Goal: Task Accomplishment & Management: Manage account settings

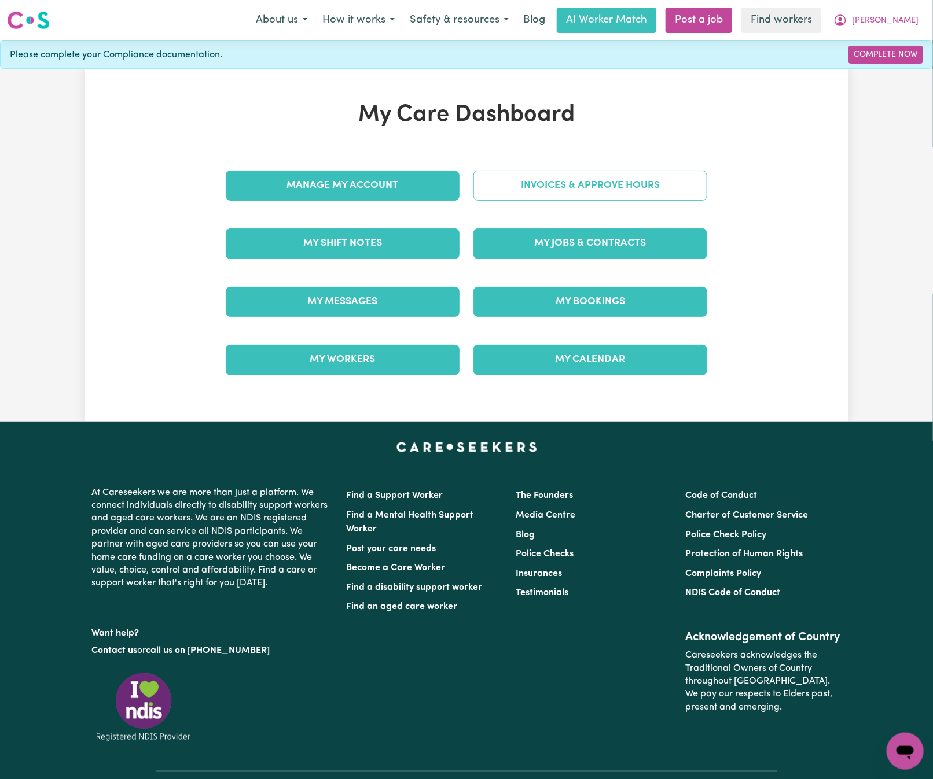
click at [700, 187] on link "Invoices & Approve Hours" at bounding box center [590, 186] width 234 height 30
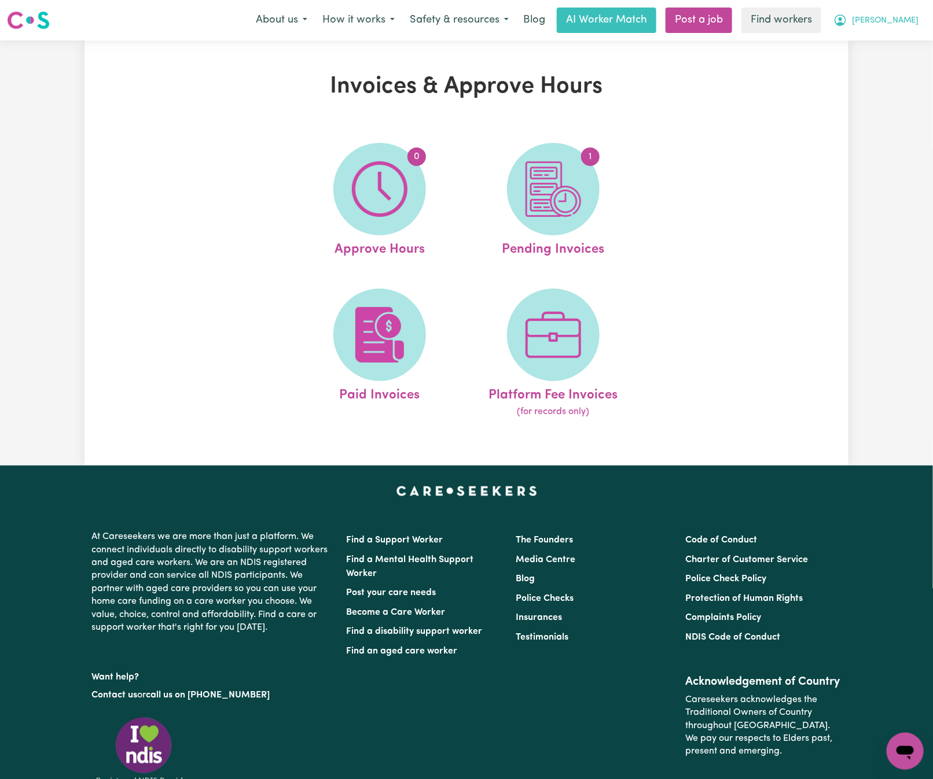
click at [903, 16] on span "[PERSON_NAME]" at bounding box center [885, 20] width 67 height 13
click at [898, 43] on link "My Dashboard" at bounding box center [879, 45] width 91 height 22
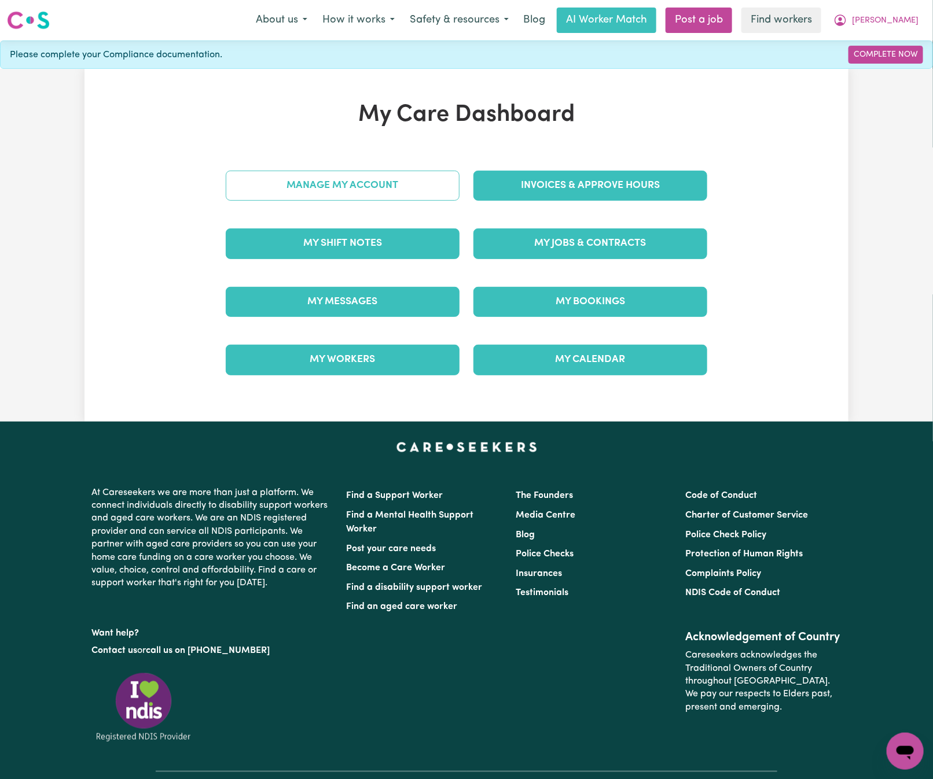
click at [429, 178] on link "Manage My Account" at bounding box center [343, 186] width 234 height 30
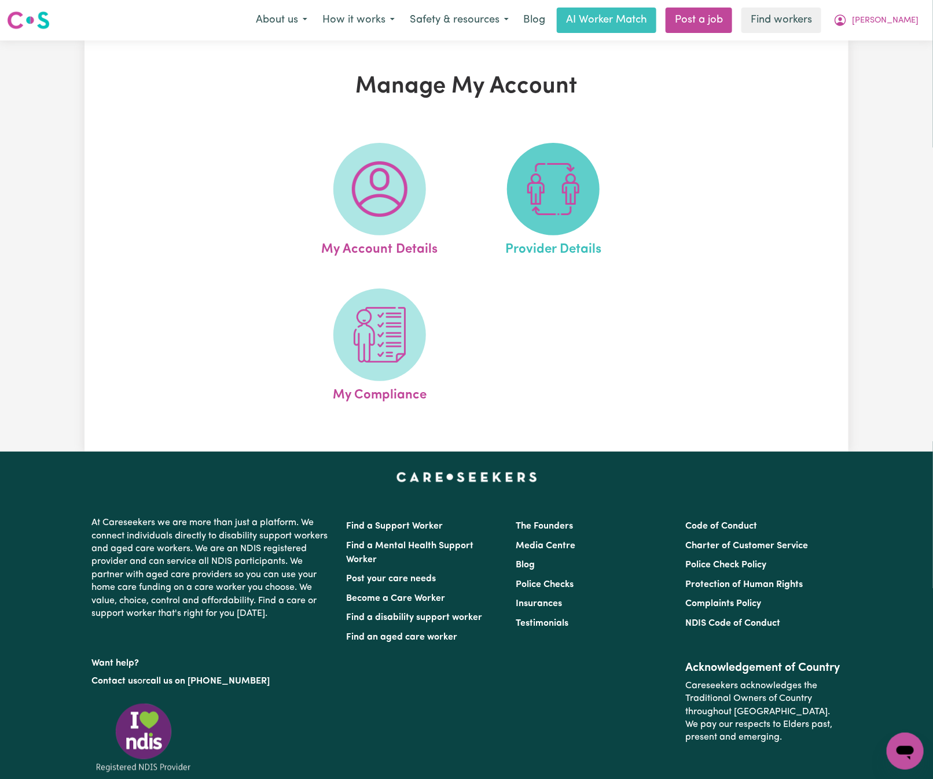
click at [569, 191] on img at bounding box center [553, 189] width 56 height 56
select select "AGED_HOME_CARE"
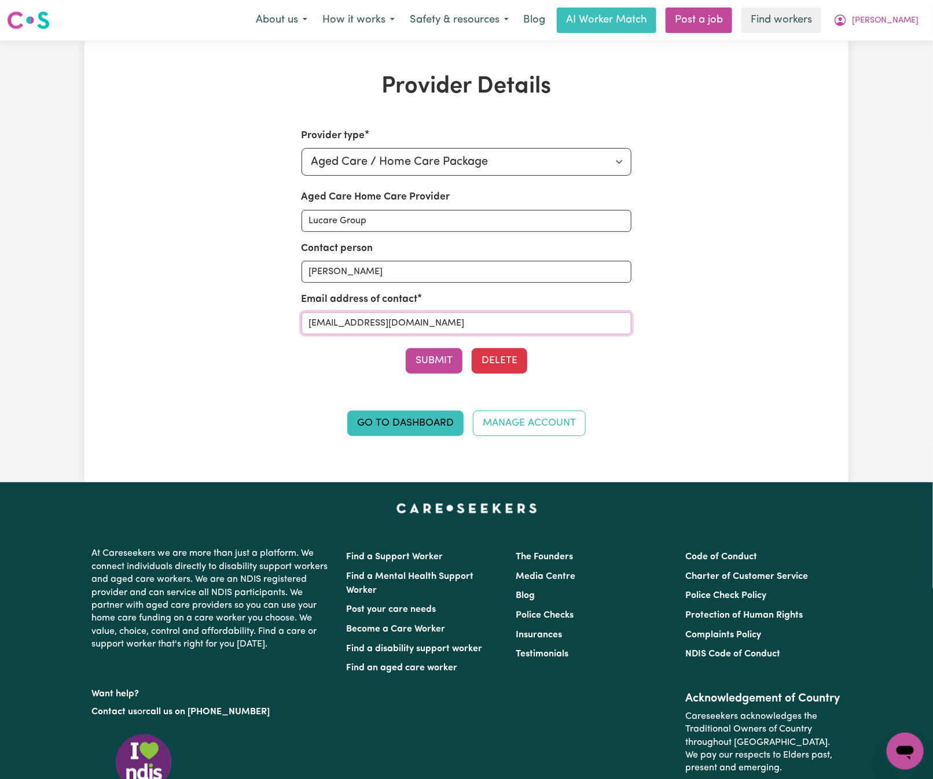
click at [495, 325] on input "[EMAIL_ADDRESS][DOMAIN_NAME]" at bounding box center [466, 323] width 330 height 22
drag, startPoint x: 504, startPoint y: 325, endPoint x: 158, endPoint y: 322, distance: 346.0
click at [158, 322] on div "Provider Details Provider type Select your provider type... Privately Aged Care…" at bounding box center [466, 261] width 764 height 377
click at [889, 20] on span "[PERSON_NAME]" at bounding box center [885, 20] width 67 height 13
click at [889, 38] on link "My Dashboard" at bounding box center [879, 45] width 91 height 22
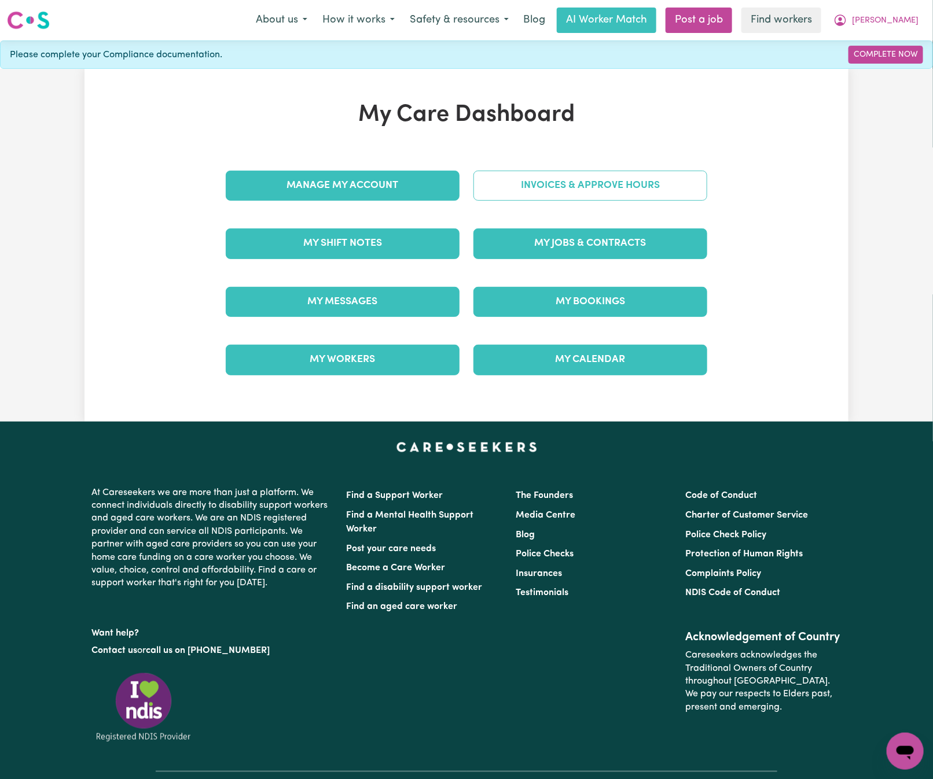
click at [639, 182] on link "Invoices & Approve Hours" at bounding box center [590, 186] width 234 height 30
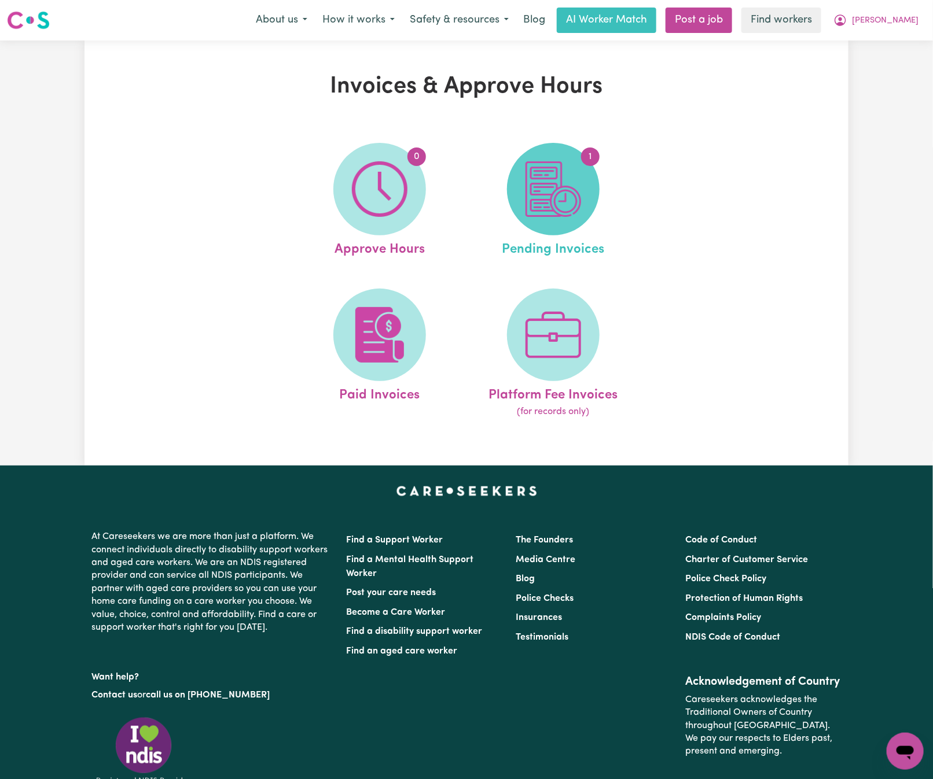
click at [580, 174] on img at bounding box center [553, 189] width 56 height 56
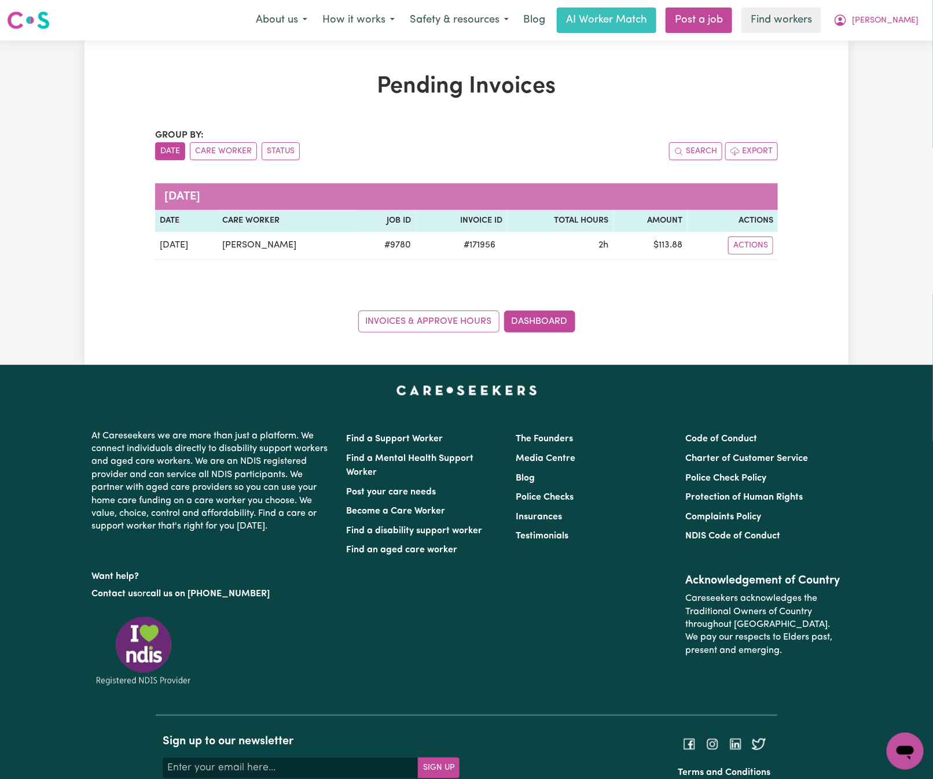
click at [356, 271] on div "Group by: Date Care Worker Status Search Export [DATE] Date Care Worker Job ID …" at bounding box center [466, 230] width 623 height 204
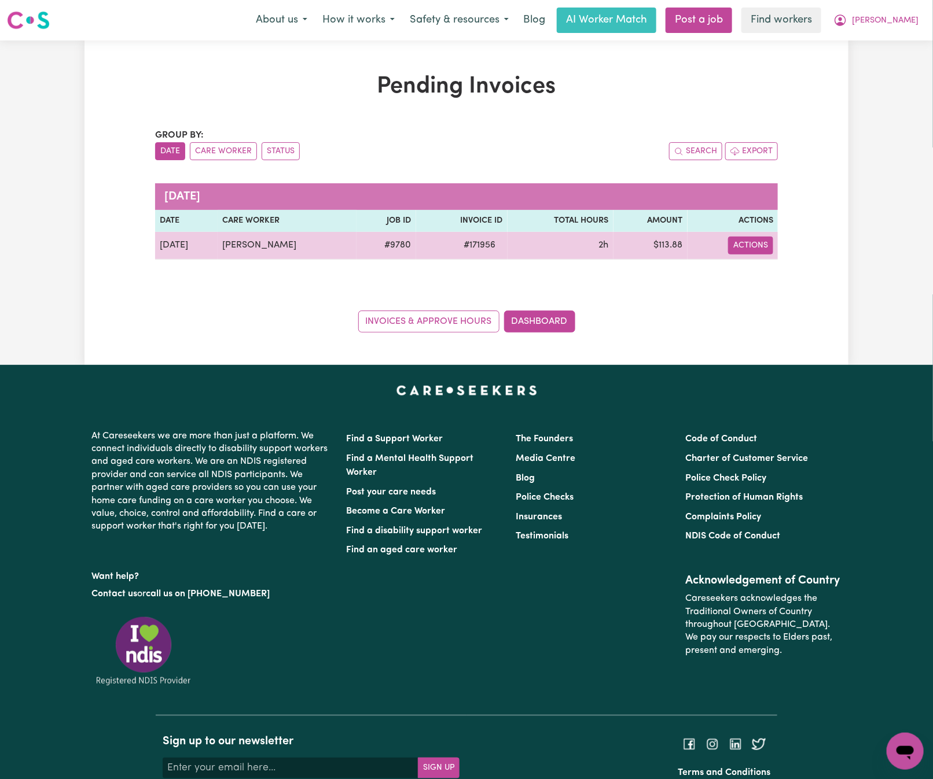
click at [747, 247] on button "Actions" at bounding box center [750, 246] width 45 height 18
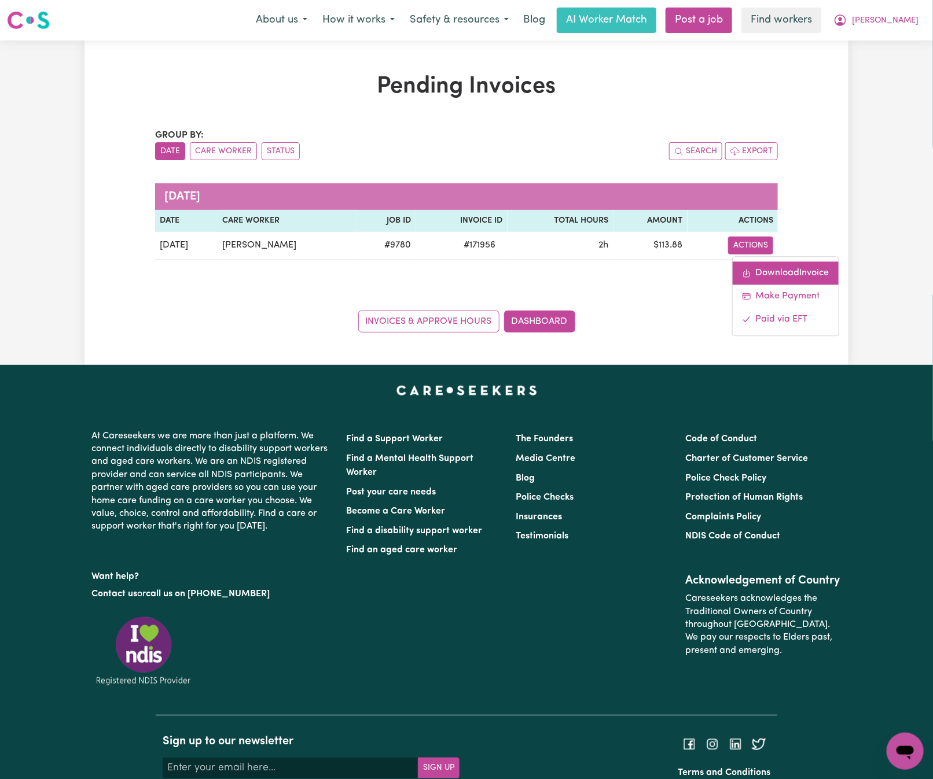
click at [754, 266] on link "Download Invoice" at bounding box center [786, 273] width 106 height 23
click at [921, 21] on button "[PERSON_NAME]" at bounding box center [876, 20] width 100 height 24
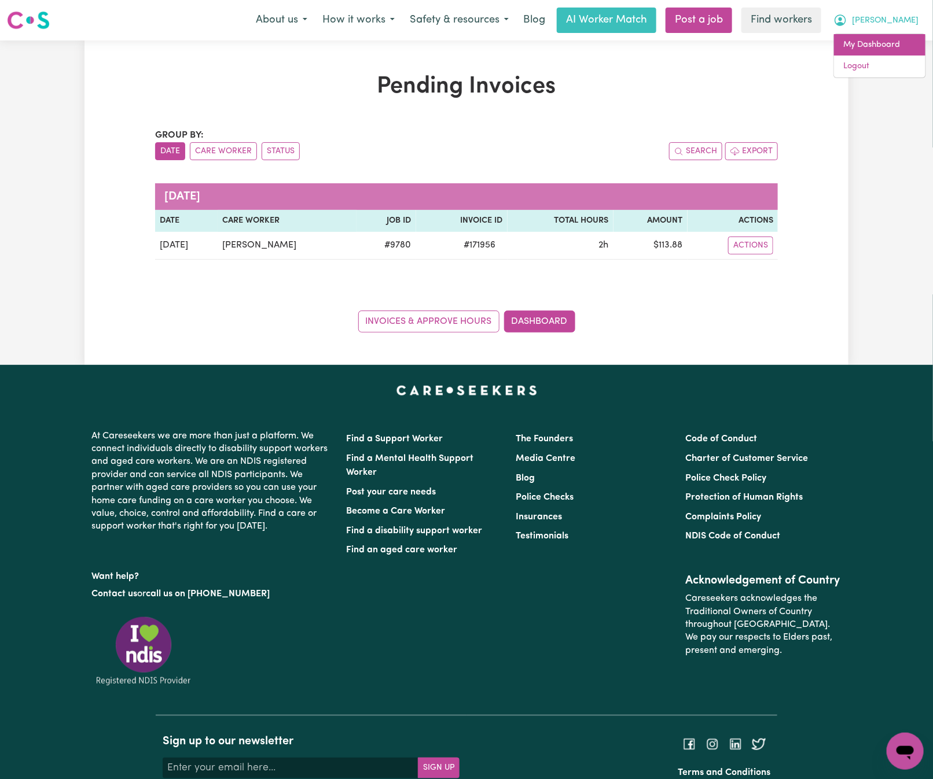
click at [910, 41] on link "My Dashboard" at bounding box center [879, 45] width 91 height 22
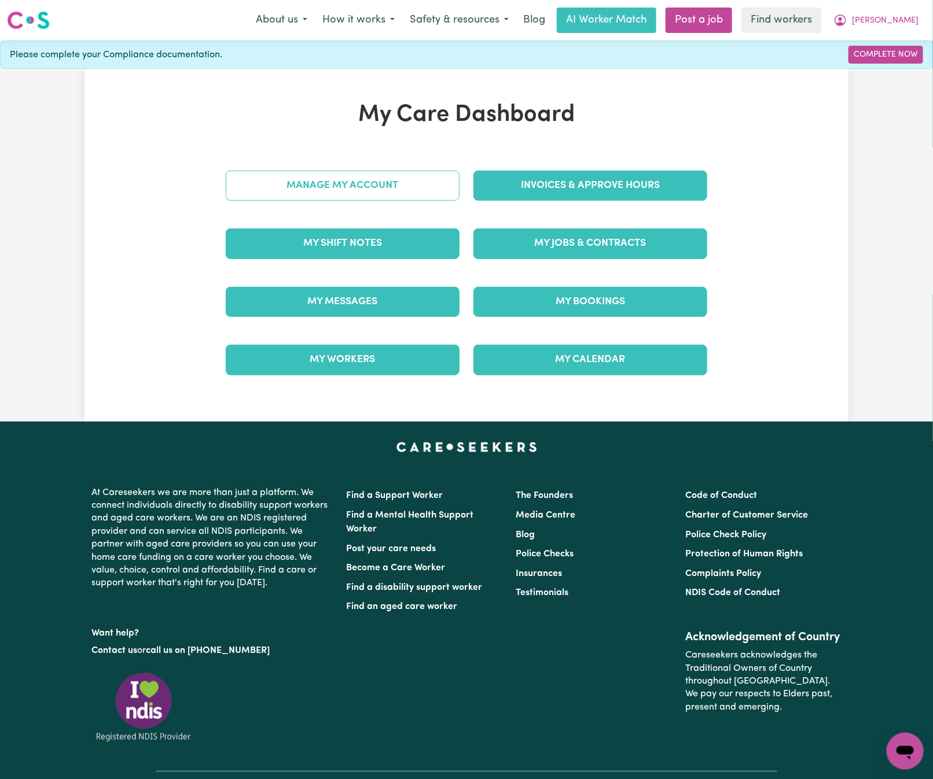
click at [318, 188] on link "Manage My Account" at bounding box center [343, 186] width 234 height 30
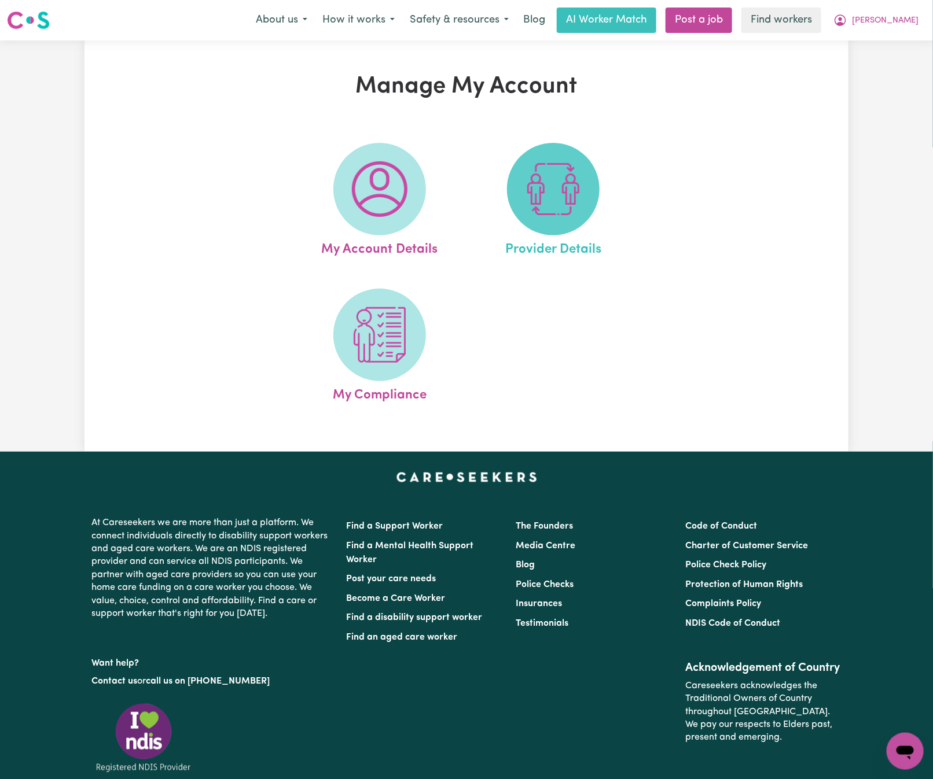
click at [573, 202] on img at bounding box center [553, 189] width 56 height 56
select select "AGED_HOME_CARE"
